Goal: Task Accomplishment & Management: Use online tool/utility

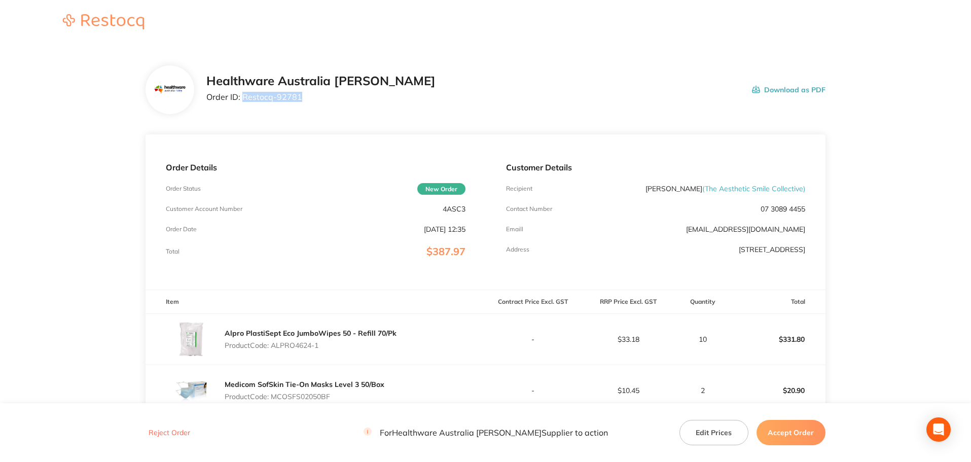
drag, startPoint x: 305, startPoint y: 102, endPoint x: 244, endPoint y: 107, distance: 60.6
click at [244, 107] on div "Healthware Australia [PERSON_NAME] Order ID: Restocq- 92781 Download as PDF" at bounding box center [486, 89] width 680 height 49
copy p "Restocq- 92781"
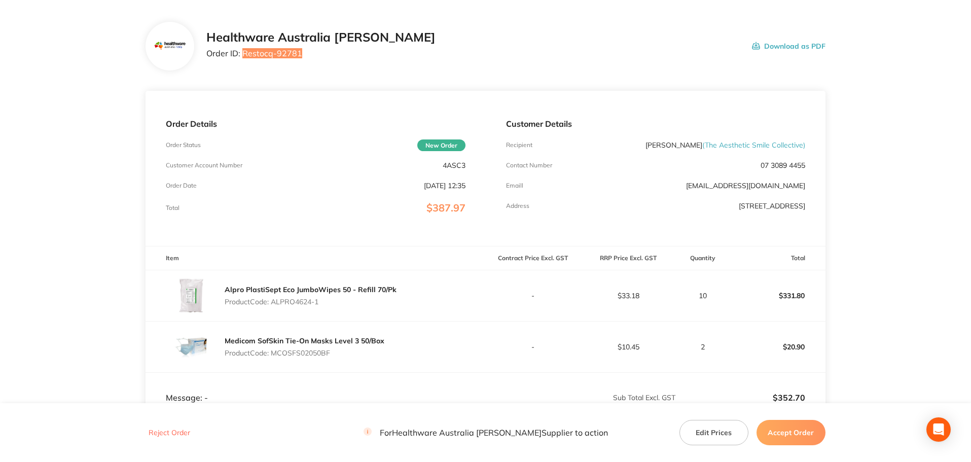
scroll to position [152, 0]
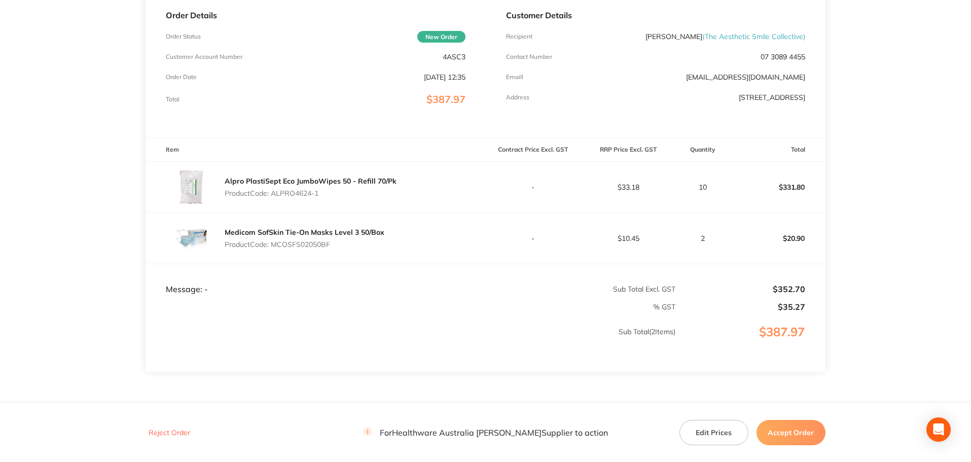
drag, startPoint x: 322, startPoint y: 194, endPoint x: 275, endPoint y: 198, distance: 47.4
click at [275, 198] on div "Alpro PlastiSept Eco JumboWipes 50 - Refill 70/Pk Product Code: ALPRO4624-1" at bounding box center [311, 187] width 172 height 28
copy p "ALPRO4624-1"
click at [325, 244] on p "Product Code: MCOSFS02050BF" at bounding box center [305, 244] width 160 height 8
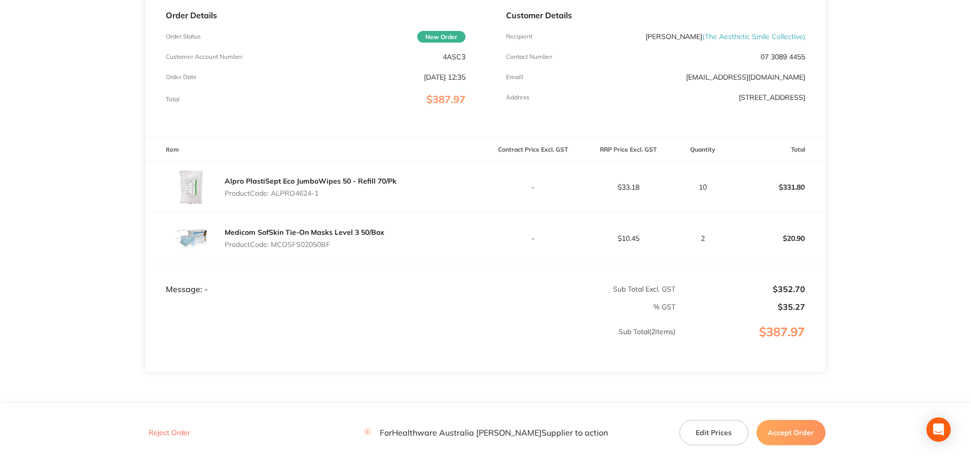
copy p "MCOSFS02050BF"
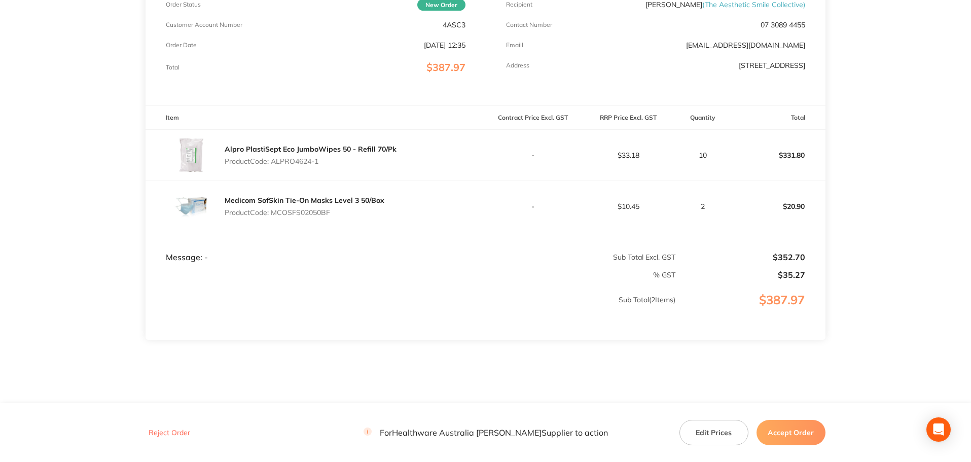
scroll to position [202, 0]
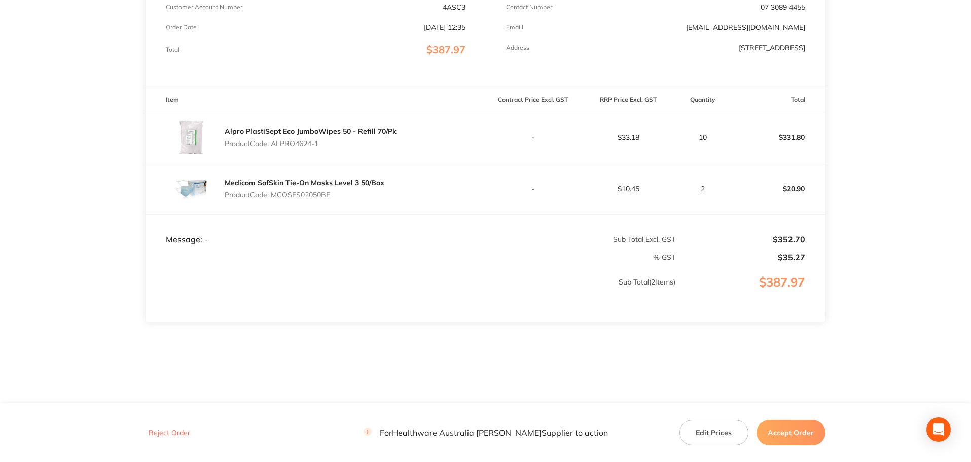
click at [789, 427] on button "Accept Order" at bounding box center [791, 432] width 69 height 25
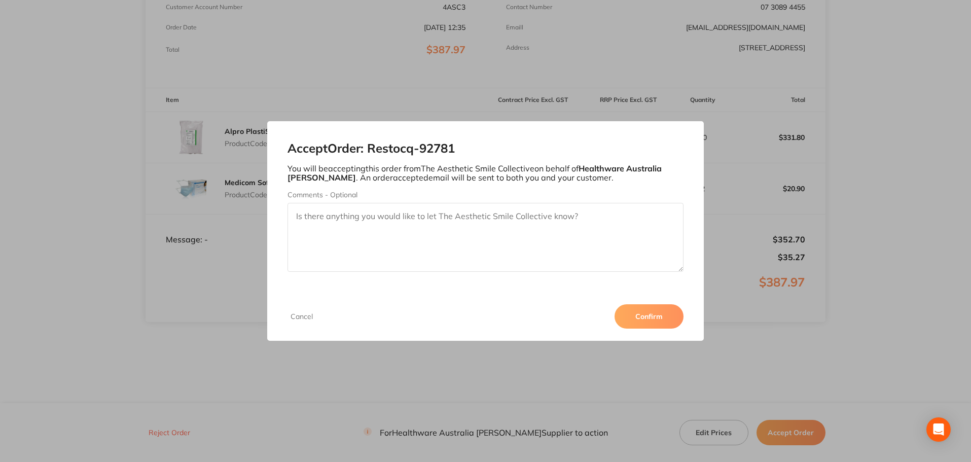
click at [642, 312] on button "Confirm" at bounding box center [649, 316] width 69 height 24
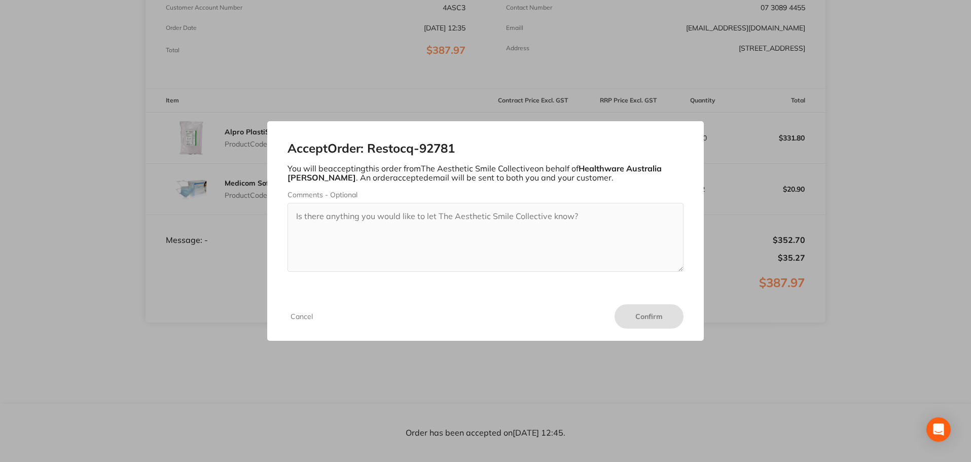
scroll to position [201, 0]
